Goal: Feedback & Contribution: Leave review/rating

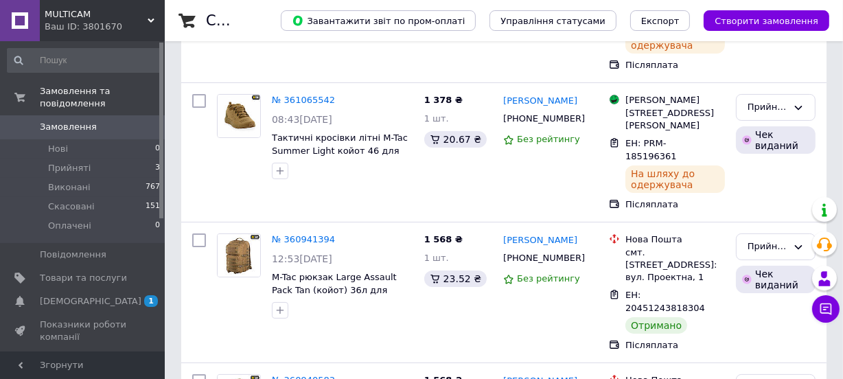
scroll to position [225, 0]
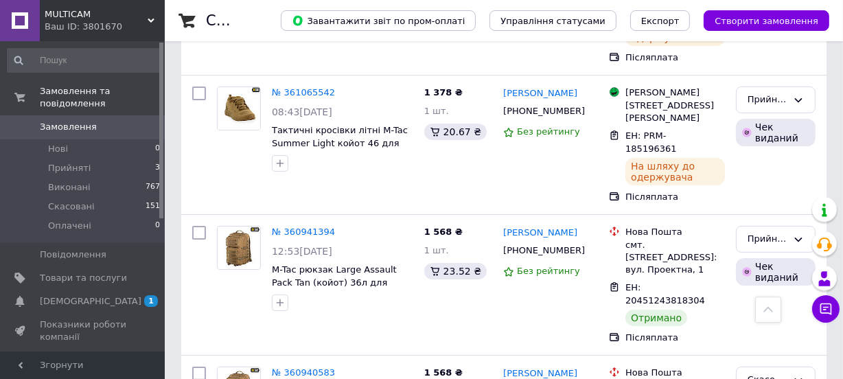
scroll to position [249, 0]
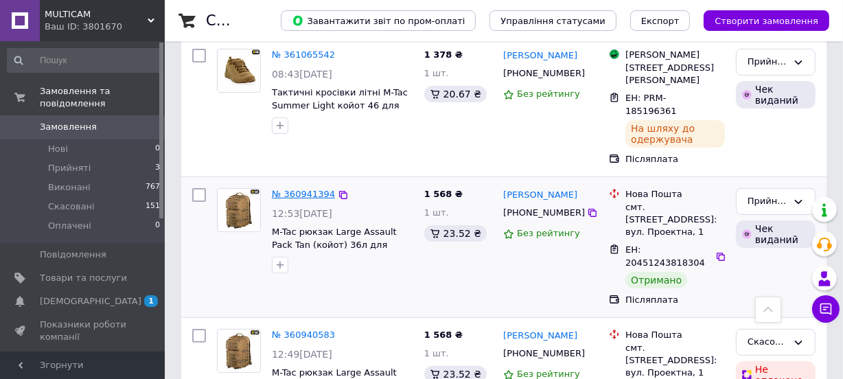
click at [308, 189] on link "№ 360941394" at bounding box center [303, 194] width 63 height 10
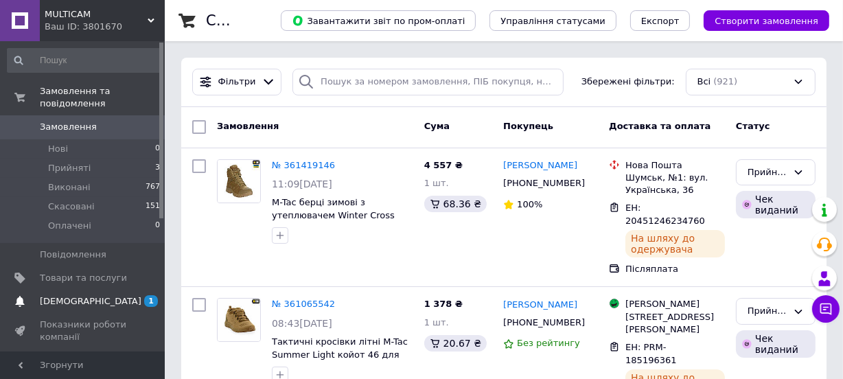
click at [148, 295] on span "1" at bounding box center [151, 301] width 14 height 12
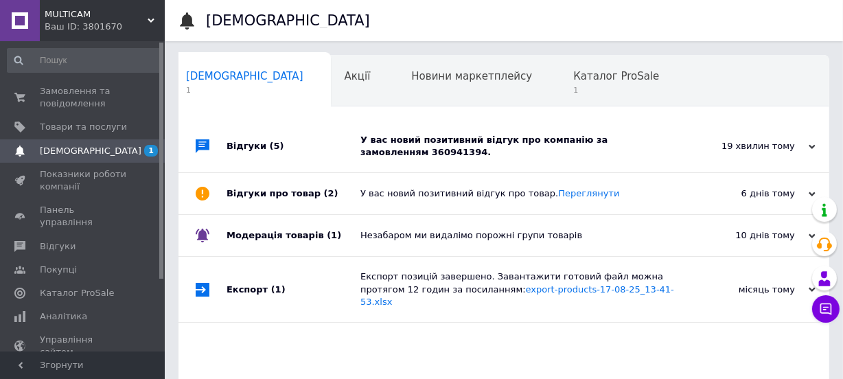
scroll to position [0, 7]
click at [810, 145] on use at bounding box center [812, 146] width 7 height 4
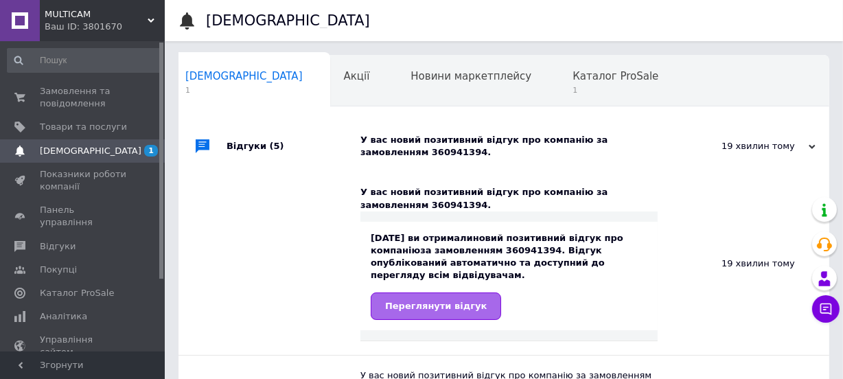
click at [440, 301] on span "Переглянути відгук" at bounding box center [436, 306] width 102 height 10
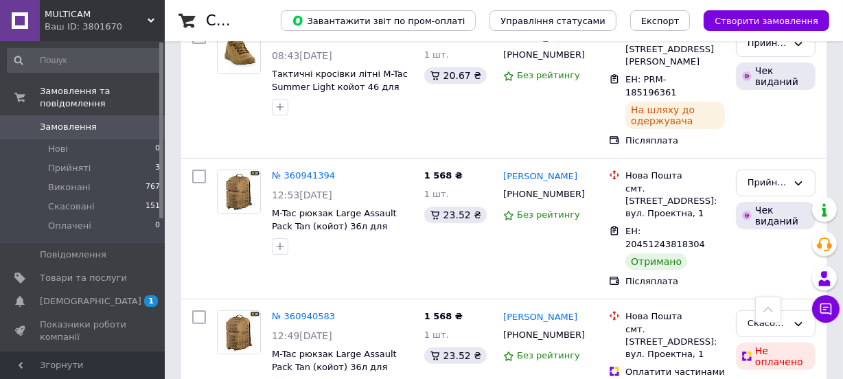
scroll to position [275, 0]
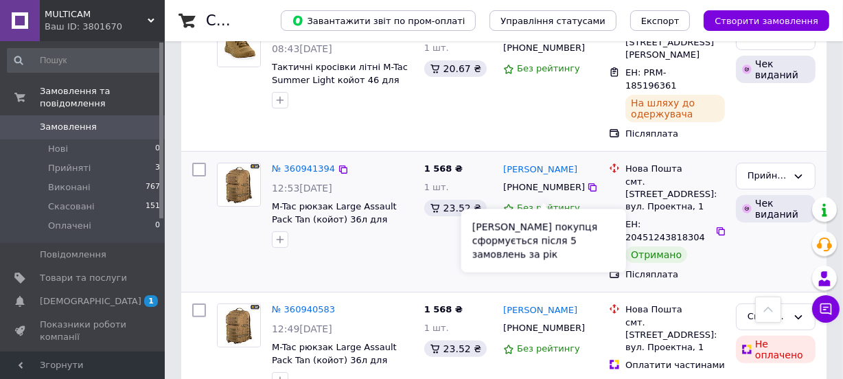
click at [527, 203] on span "Без рейтингу" at bounding box center [548, 208] width 63 height 10
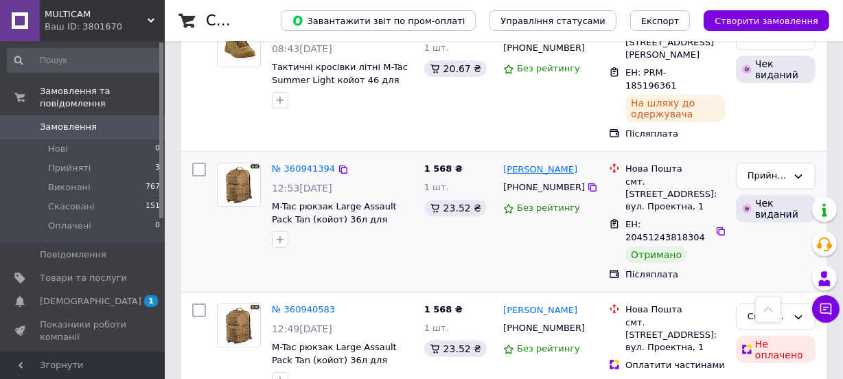
click at [523, 163] on link "[PERSON_NAME]" at bounding box center [540, 169] width 74 height 13
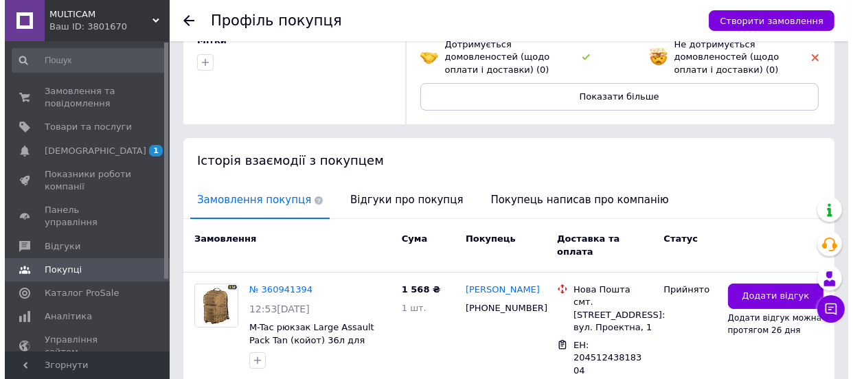
scroll to position [199, 0]
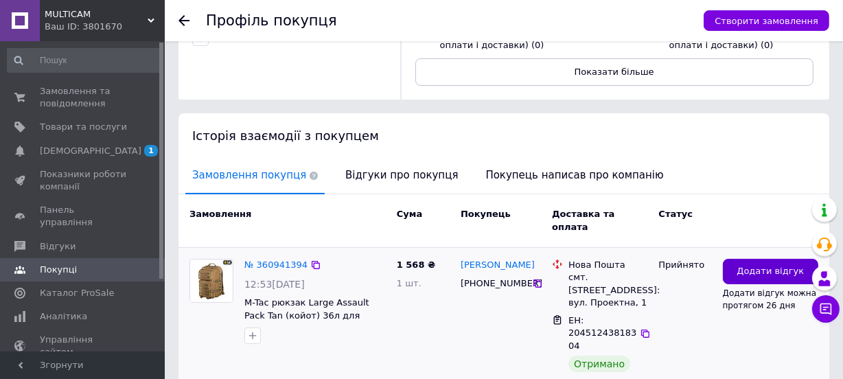
click at [761, 265] on span "Додати відгук" at bounding box center [770, 271] width 67 height 13
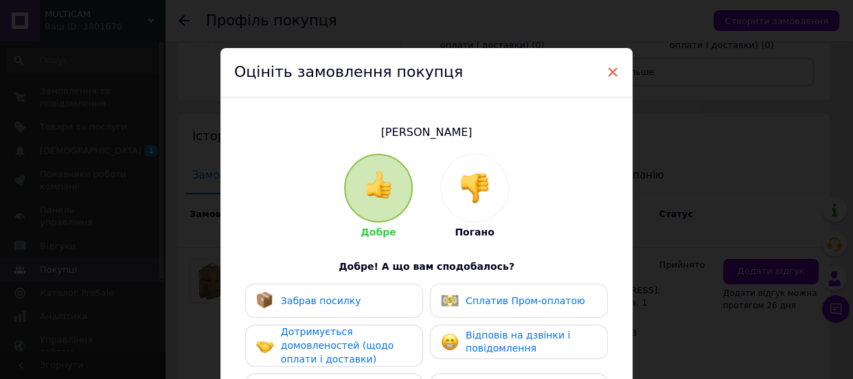
click at [608, 72] on span "×" at bounding box center [612, 71] width 12 height 23
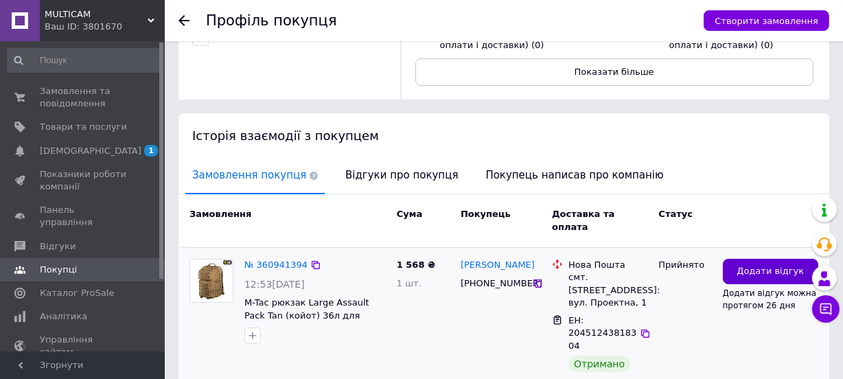
click at [752, 265] on span "Додати відгук" at bounding box center [770, 271] width 67 height 13
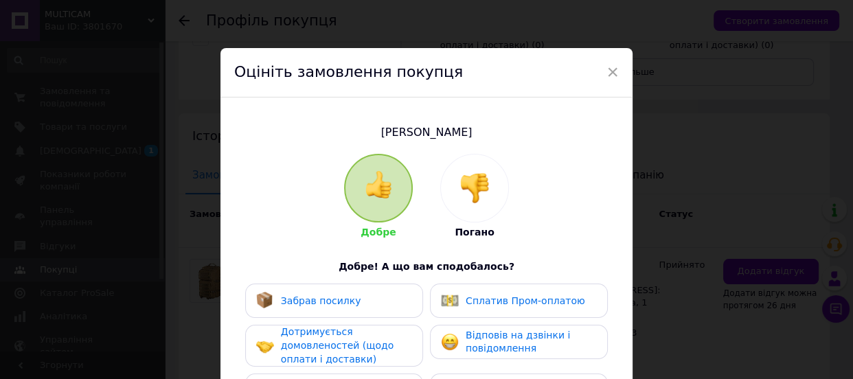
click at [374, 192] on img at bounding box center [378, 184] width 27 height 27
click at [613, 192] on div "Добре Погано Добре! А що вам сподобалось? Забрав посилку Сплатив Пром-оплатою Д…" at bounding box center [426, 360] width 385 height 413
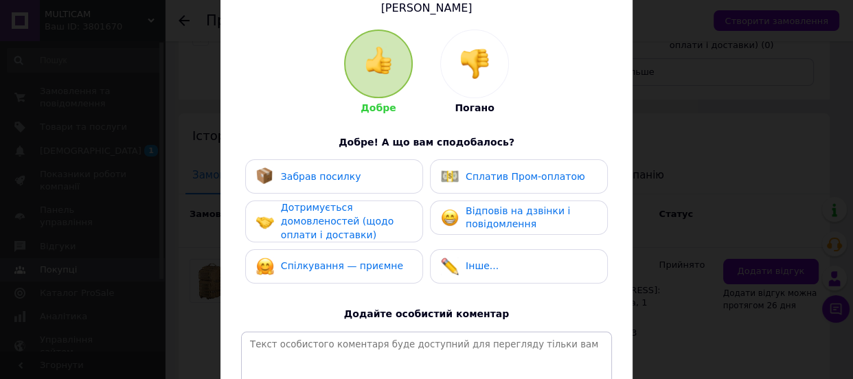
scroll to position [150, 0]
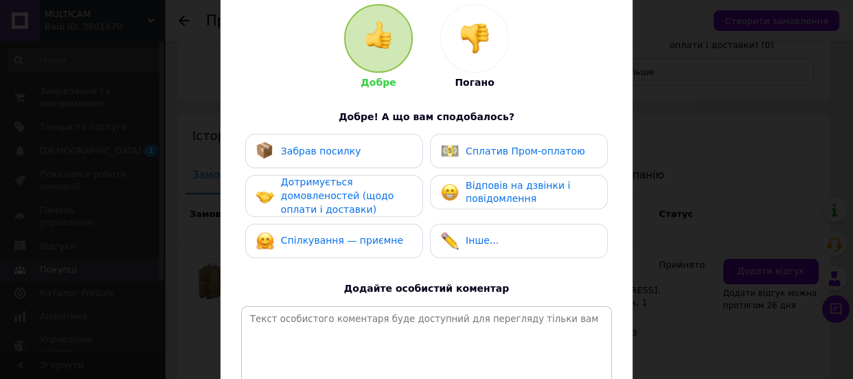
click at [389, 151] on div "Забрав посилку" at bounding box center [334, 151] width 156 height 18
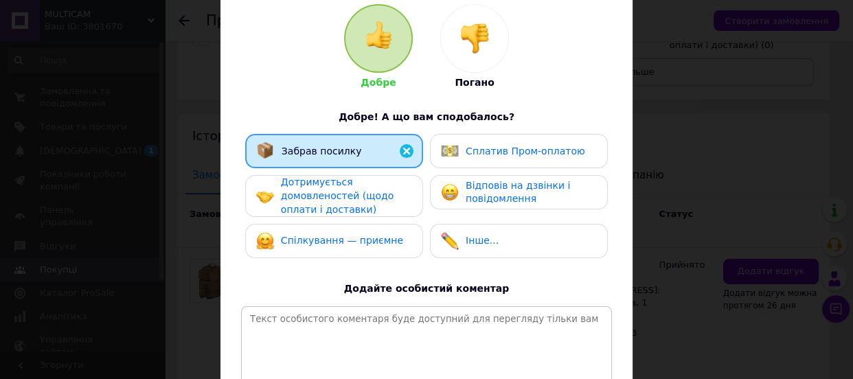
click at [385, 192] on div "Дотримується домовленостей (щодо оплати і доставки)" at bounding box center [346, 196] width 130 height 41
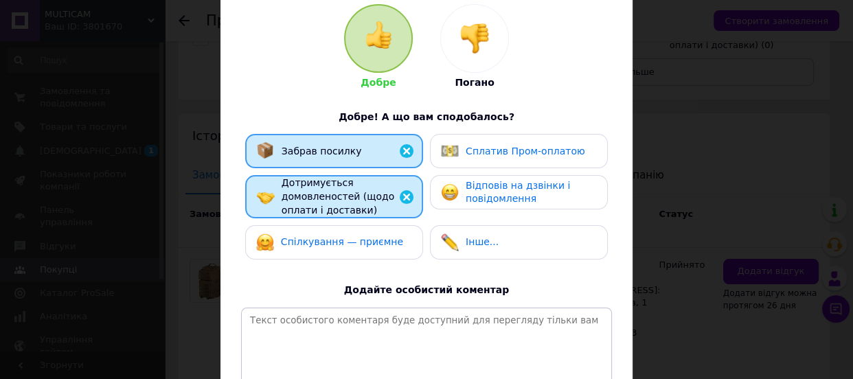
click at [395, 243] on div "Спілкування — приємне" at bounding box center [334, 242] width 156 height 18
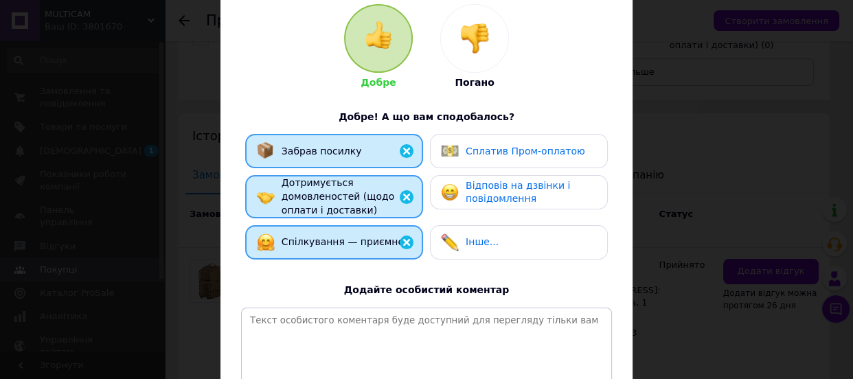
click at [547, 185] on span "Відповів на дзвінки і повідомлення" at bounding box center [518, 192] width 104 height 25
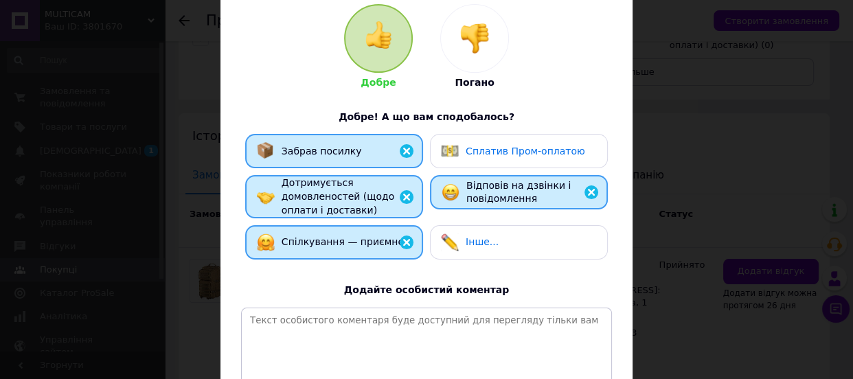
click at [528, 271] on div "Добре Погано Добре! А що вам сподобалось? Забрав посилку Сплатив Пром-оплатою Д…" at bounding box center [426, 211] width 371 height 414
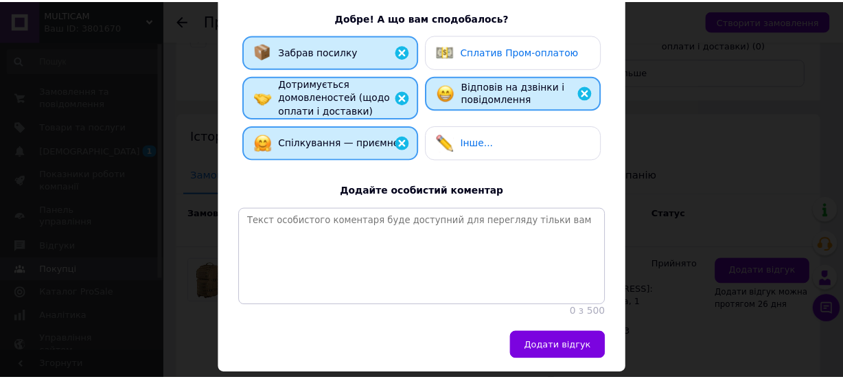
scroll to position [275, 0]
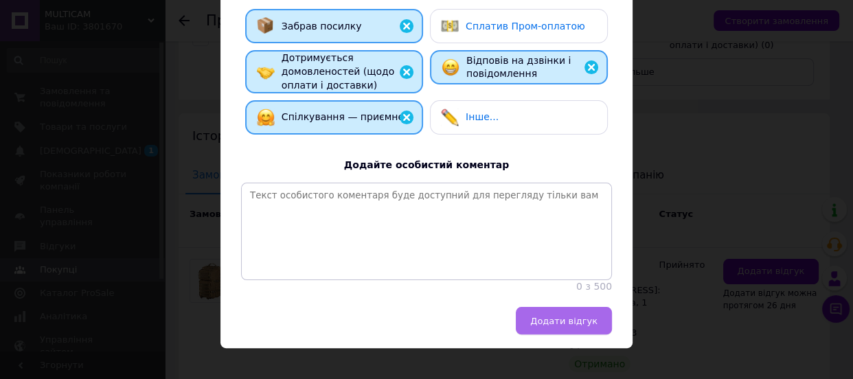
click at [564, 326] on span "Додати відгук" at bounding box center [563, 321] width 67 height 10
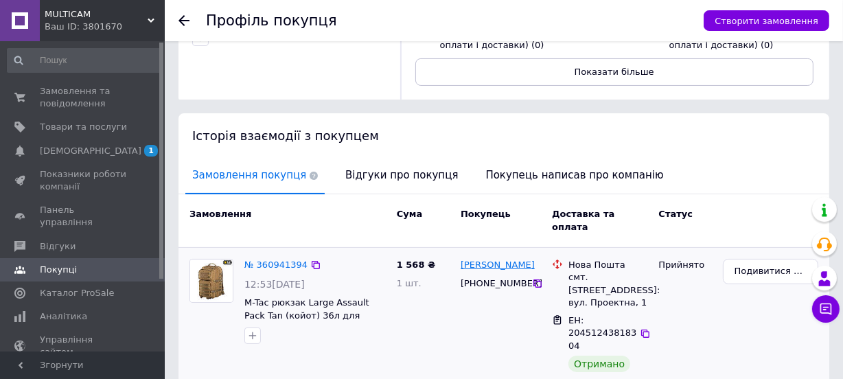
click at [517, 259] on link "[PERSON_NAME]" at bounding box center [498, 265] width 74 height 13
